Goal: Learn about a topic

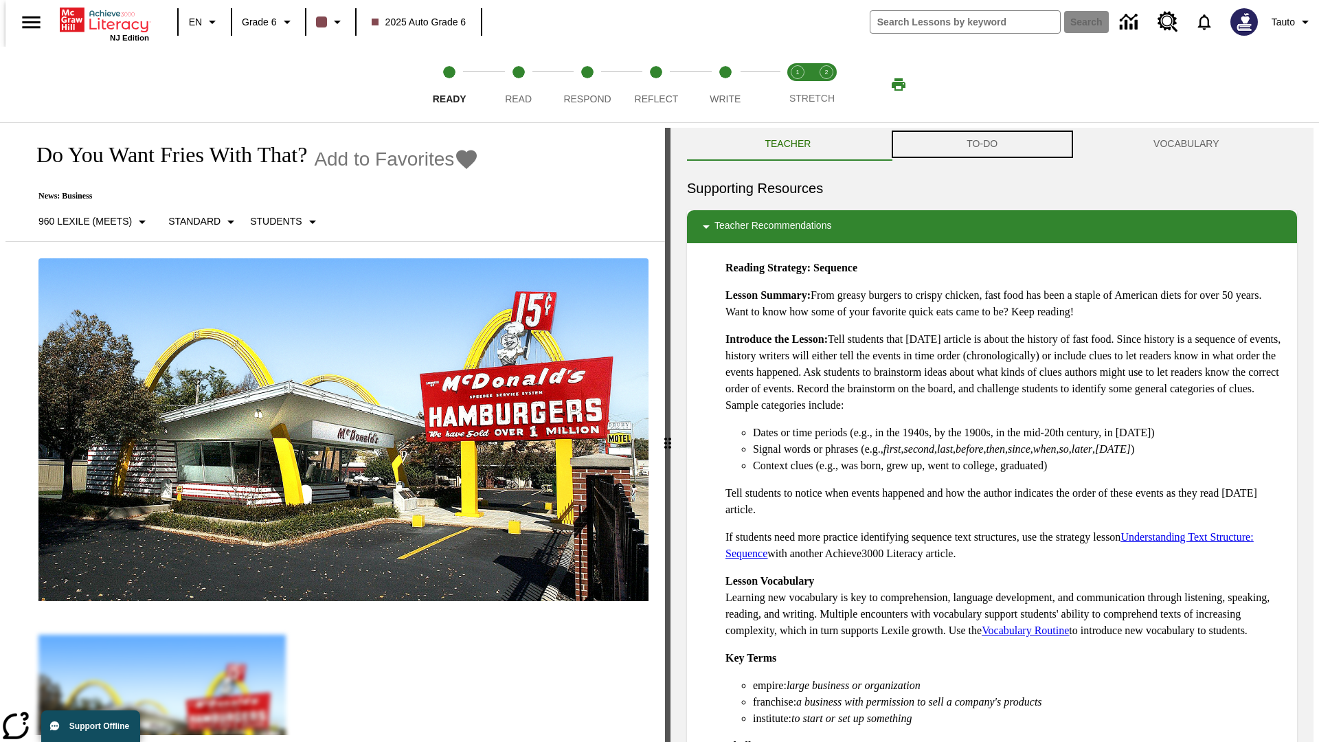
click at [982, 144] on button "TO-DO" at bounding box center [982, 144] width 187 height 33
